Goal: Transaction & Acquisition: Purchase product/service

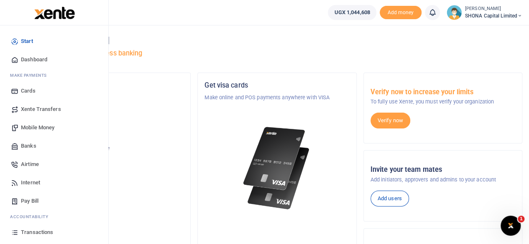
click at [34, 128] on span "Mobile Money" at bounding box center [37, 128] width 33 height 8
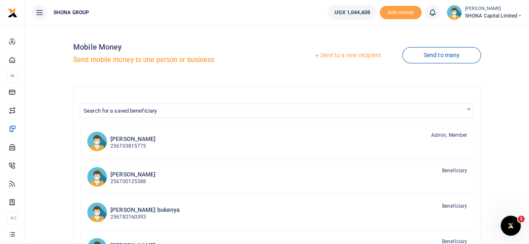
click at [346, 54] on link "Send to a new recipient" at bounding box center [346, 55] width 109 height 15
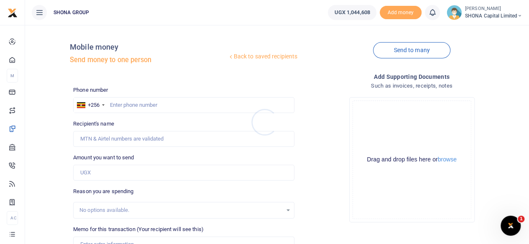
click at [135, 105] on div at bounding box center [264, 122] width 529 height 244
click at [135, 105] on input "text" at bounding box center [183, 105] width 221 height 16
type input "0788660011"
type input "[PERSON_NAME]"
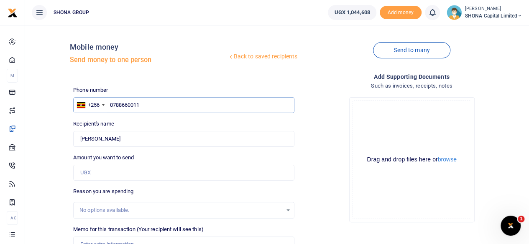
type input "0788660011"
click at [116, 168] on input "Amount you want to send" at bounding box center [183, 173] width 221 height 16
type input "80,000"
click at [170, 206] on div "No options available." at bounding box center [180, 210] width 203 height 8
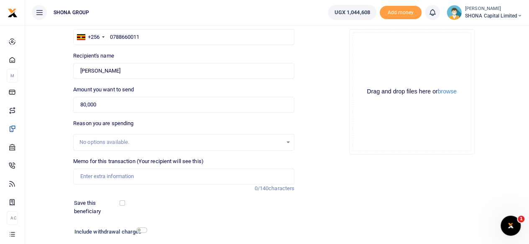
scroll to position [84, 0]
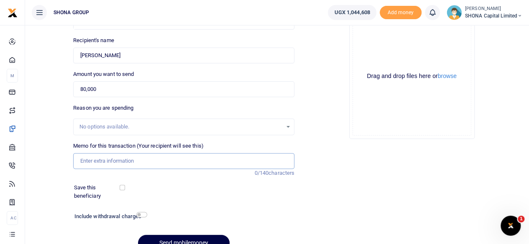
click at [155, 164] on input "Memo for this transaction (Your recipient will see this)" at bounding box center [183, 161] width 221 height 16
click at [80, 159] on input "Memo for this transaction (Your recipient will see this)" at bounding box center [183, 161] width 221 height 16
paste input "Being Purchase of 2 running kits to support [PERSON_NAME] International school …"
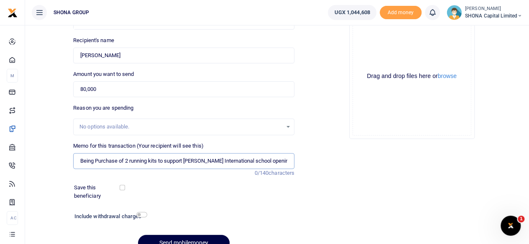
scroll to position [0, 19]
click at [252, 160] on input "Being Purchase of 2 running kits to support [PERSON_NAME] International school …" at bounding box center [183, 161] width 221 height 16
type input "Being Purchase of 2 running kits to support [PERSON_NAME] International school …"
click at [139, 215] on input "checkbox" at bounding box center [141, 214] width 11 height 5
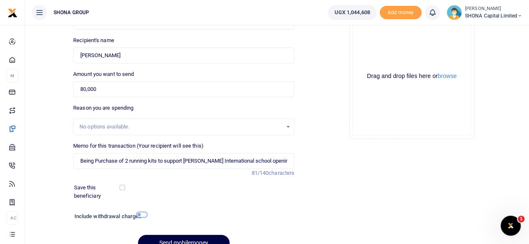
checkbox input "true"
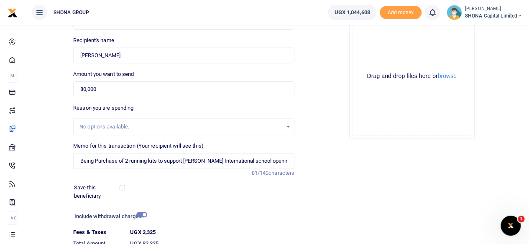
click at [219, 211] on div at bounding box center [212, 217] width 132 height 13
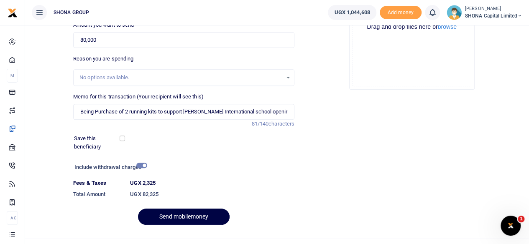
scroll to position [134, 0]
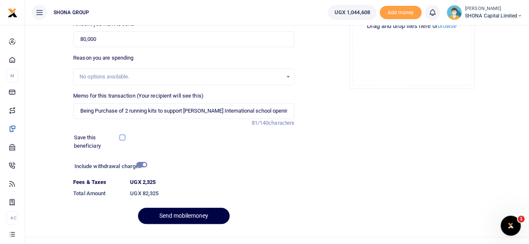
click at [122, 140] on input "checkbox" at bounding box center [121, 137] width 5 height 5
checkbox input "true"
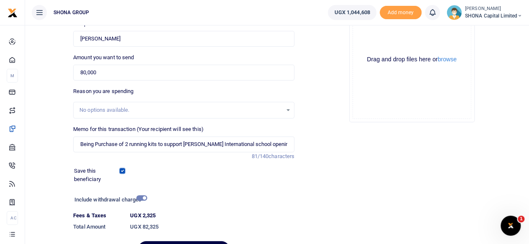
scroll to position [148, 0]
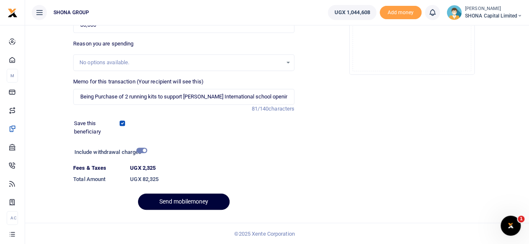
click at [177, 197] on button "Send mobilemoney" at bounding box center [184, 202] width 92 height 16
